Goal: Entertainment & Leisure: Consume media (video, audio)

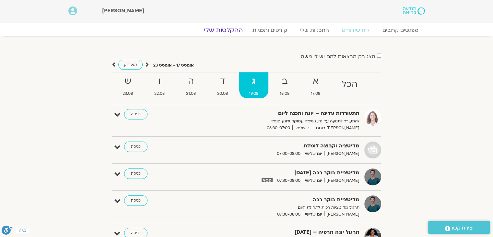
click at [230, 30] on link "ההקלטות שלי" at bounding box center [223, 30] width 54 height 8
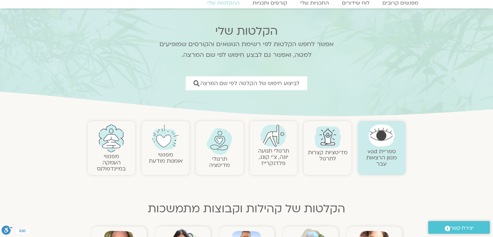
scroll to position [65, 0]
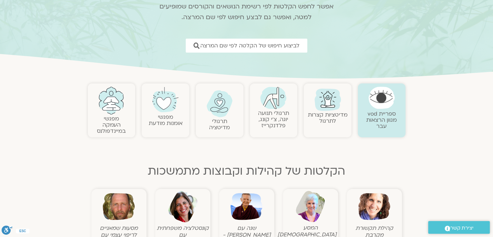
click at [274, 115] on link "תרגולי תנועה יוגה, צ׳י קונג, פלדנקרייז" at bounding box center [273, 119] width 31 height 20
click at [271, 100] on img at bounding box center [273, 98] width 26 height 22
click at [276, 122] on link "תרגולי תנועה יוגה, צ׳י קונג, פלדנקרייז" at bounding box center [273, 119] width 31 height 20
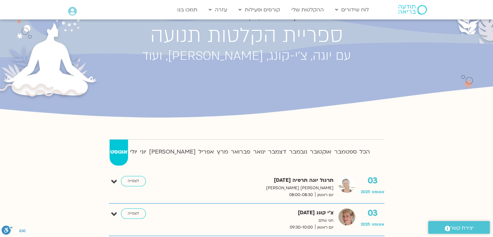
scroll to position [65, 0]
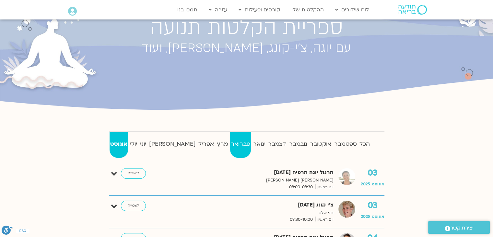
click at [230, 145] on strong "פברואר" at bounding box center [240, 144] width 21 height 10
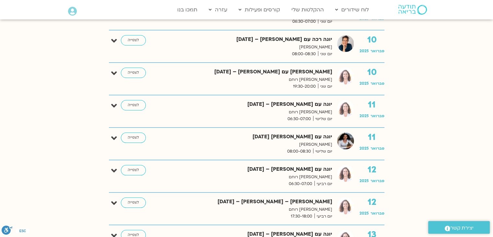
scroll to position [649, 0]
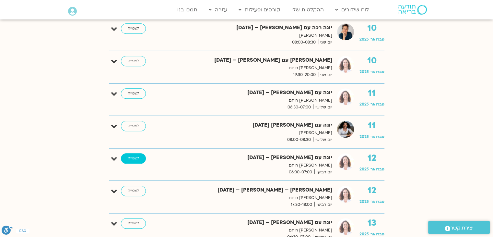
click at [134, 155] on link "לצפייה" at bounding box center [133, 158] width 25 height 10
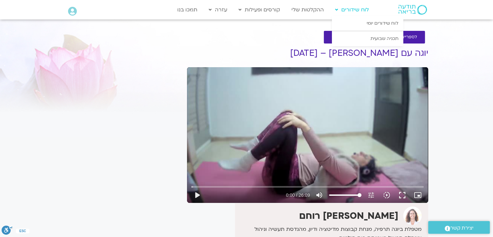
click at [351, 9] on link "לוח שידורים" at bounding box center [352, 10] width 40 height 12
click at [339, 10] on link "לוח שידורים" at bounding box center [352, 10] width 40 height 12
click at [338, 9] on icon at bounding box center [336, 9] width 3 height 5
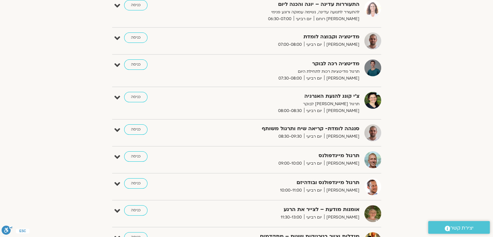
scroll to position [3, 0]
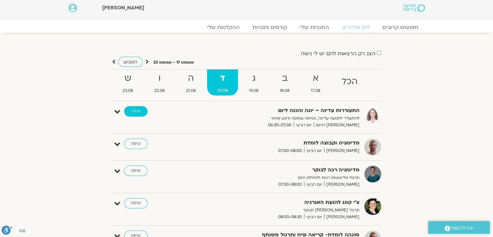
click at [136, 110] on link "כניסה" at bounding box center [135, 111] width 23 height 10
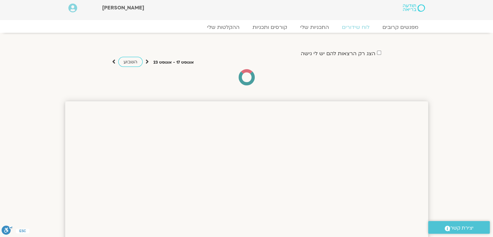
scroll to position [3, 0]
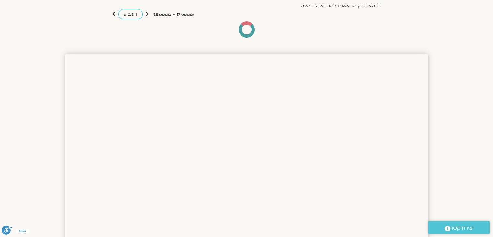
scroll to position [65, 0]
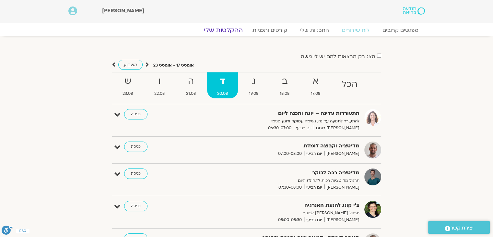
click at [225, 28] on link "ההקלטות שלי" at bounding box center [223, 30] width 54 height 8
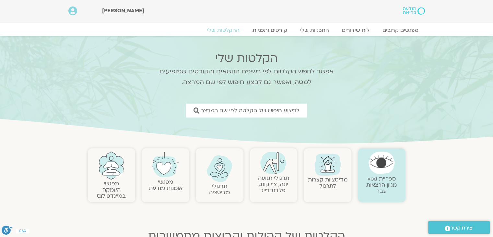
click at [278, 172] on img at bounding box center [273, 162] width 26 height 22
click at [281, 181] on link "תרגולי תנועה יוגה, צ׳י קונג, פלדנקרייז" at bounding box center [273, 184] width 31 height 20
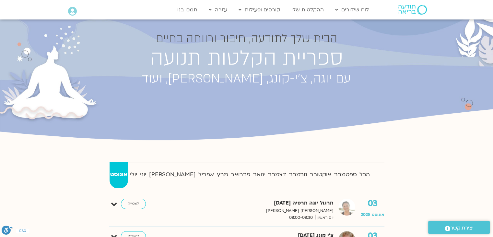
scroll to position [130, 0]
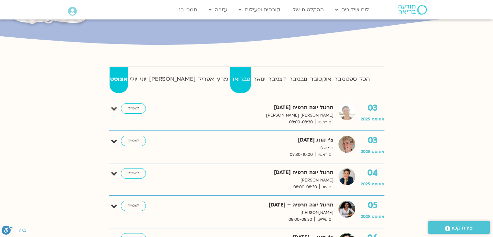
click at [230, 78] on strong "פברואר" at bounding box center [240, 79] width 21 height 10
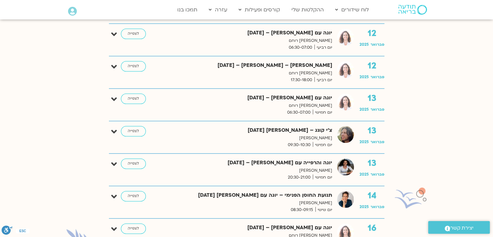
scroll to position [778, 0]
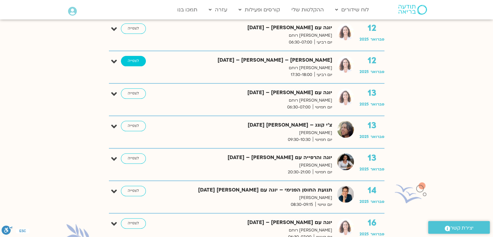
click at [133, 60] on link "לצפייה" at bounding box center [133, 61] width 25 height 10
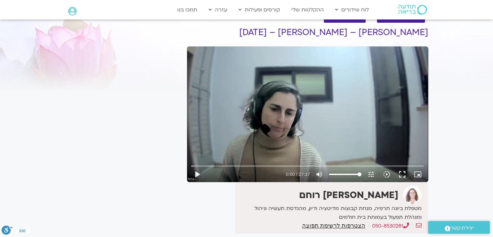
scroll to position [32, 0]
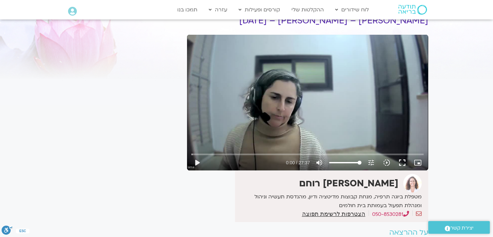
drag, startPoint x: 402, startPoint y: 162, endPoint x: 402, endPoint y: 190, distance: 28.2
click at [402, 162] on button "fullscreen" at bounding box center [403, 163] width 16 height 16
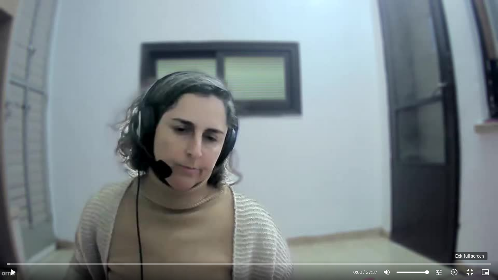
click at [470, 236] on button "fullscreen_exit" at bounding box center [470, 273] width 16 height 16
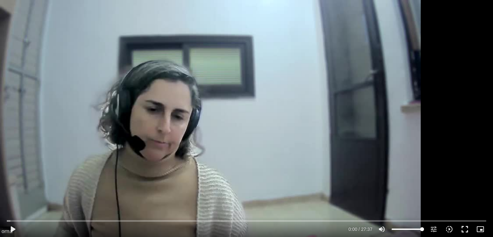
scroll to position [65, 0]
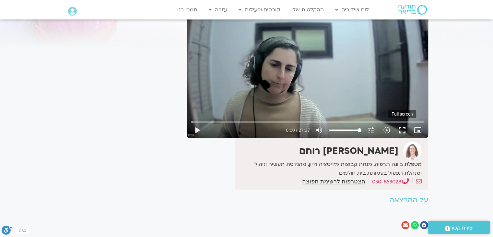
click at [404, 129] on button "fullscreen" at bounding box center [403, 130] width 16 height 16
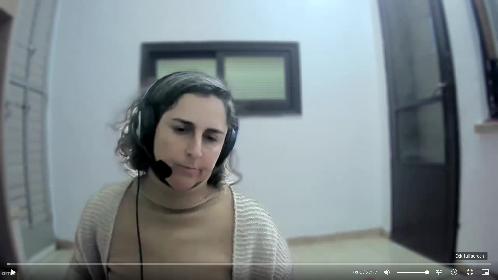
click at [466, 236] on button "fullscreen_exit" at bounding box center [470, 273] width 16 height 16
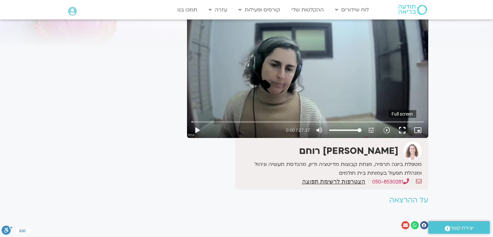
click at [404, 129] on button "fullscreen" at bounding box center [403, 130] width 16 height 16
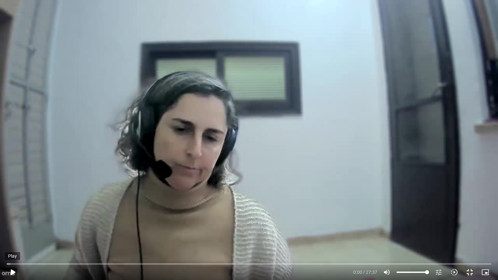
click at [13, 236] on button "play_arrow" at bounding box center [13, 273] width 16 height 16
click at [235, 179] on div "Skip Ad 0:37 pause 2:52 / 27:37 volume_up Mute tune Resolution Auto 480p slow_m…" at bounding box center [249, 140] width 498 height 280
type input "173.155922"
click at [489, 236] on icon "picture_in_picture_alt" at bounding box center [486, 273] width 8 height 8
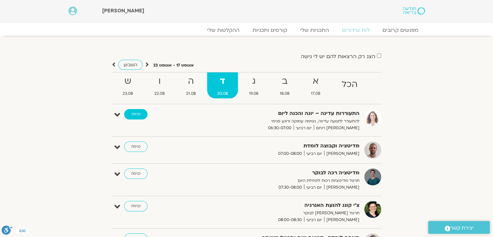
click at [135, 112] on link "כניסה" at bounding box center [135, 114] width 23 height 10
click at [222, 29] on link "ההקלטות שלי" at bounding box center [223, 30] width 54 height 8
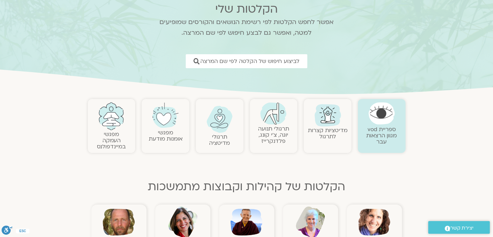
scroll to position [65, 0]
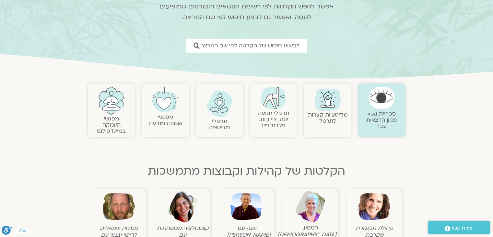
click at [277, 116] on link "תרגולי תנועה יוגה, צ׳י קונג, פלדנקרייז" at bounding box center [273, 119] width 31 height 20
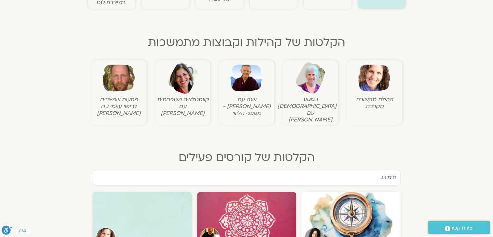
scroll to position [97, 0]
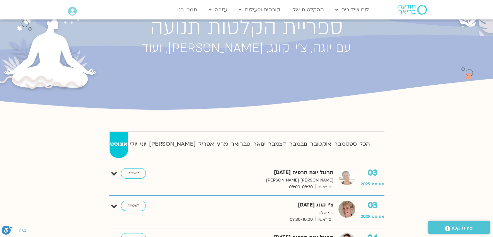
scroll to position [97, 0]
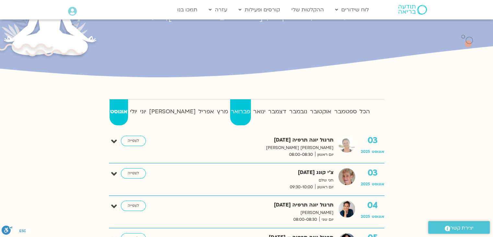
click at [230, 109] on strong "פברואר" at bounding box center [240, 112] width 21 height 10
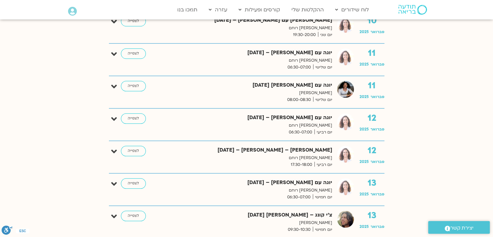
scroll to position [714, 0]
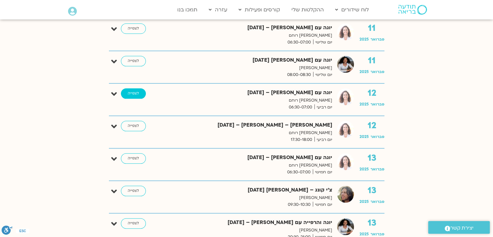
click at [132, 92] on link "לצפייה" at bounding box center [133, 93] width 25 height 10
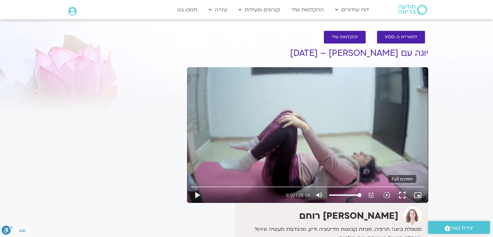
click at [402, 193] on button "fullscreen" at bounding box center [403, 195] width 16 height 16
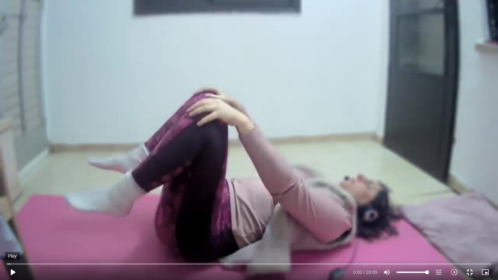
click at [13, 236] on button "play_arrow" at bounding box center [13, 273] width 16 height 16
click at [469, 236] on button "fullscreen_exit" at bounding box center [470, 273] width 16 height 16
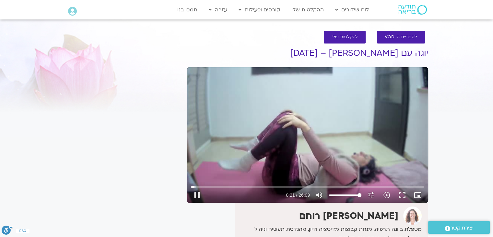
click at [245, 169] on div "Skip Ad 3:25 pause 0:21 / 26:09 volume_up Mute tune Resolution Auto 360p slow_m…" at bounding box center [307, 135] width 241 height 136
click at [401, 194] on button "fullscreen" at bounding box center [403, 195] width 16 height 16
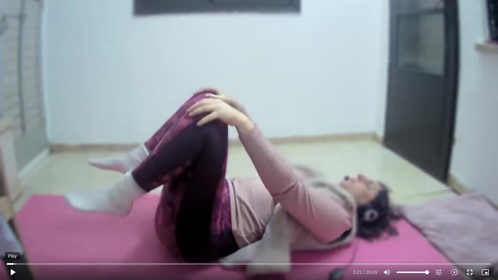
click at [12, 236] on button "play_arrow" at bounding box center [13, 273] width 16 height 16
drag, startPoint x: 14, startPoint y: 263, endPoint x: 2, endPoint y: 263, distance: 12.0
click at [7, 236] on input "Seek" at bounding box center [249, 264] width 484 height 4
click at [13, 236] on button "pause" at bounding box center [13, 273] width 16 height 16
click at [8, 236] on input "Seek" at bounding box center [249, 264] width 484 height 4
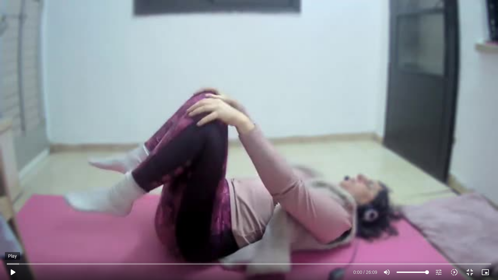
click at [13, 236] on button "play_arrow" at bounding box center [13, 273] width 16 height 16
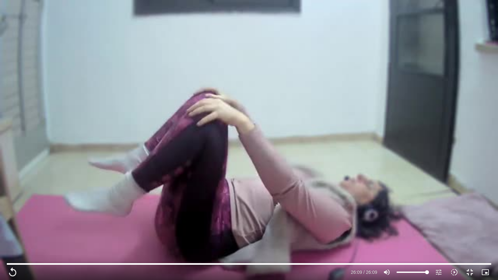
type input "1569.68"
